Goal: Task Accomplishment & Management: Manage account settings

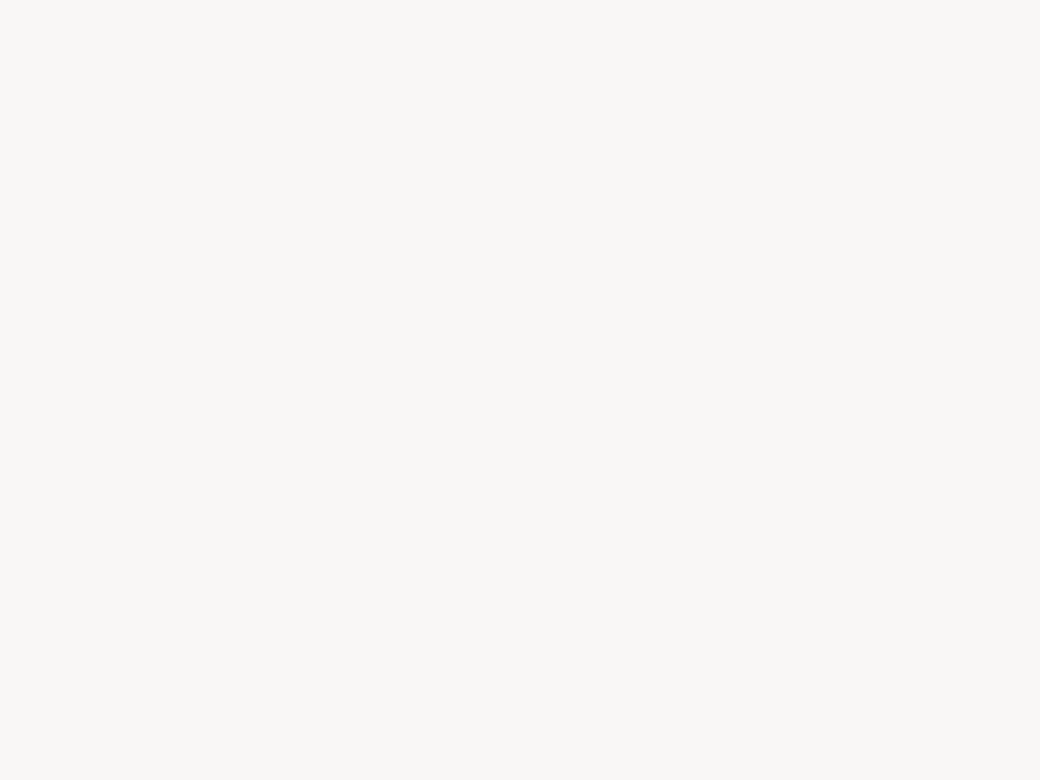
click at [513, 390] on div at bounding box center [520, 390] width 1040 height 780
